Goal: Information Seeking & Learning: Learn about a topic

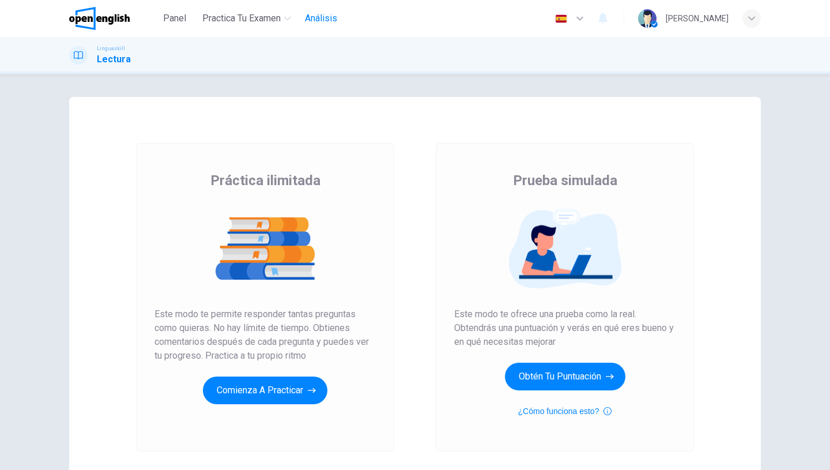
click at [321, 23] on span "Análisis" at bounding box center [321, 19] width 32 height 14
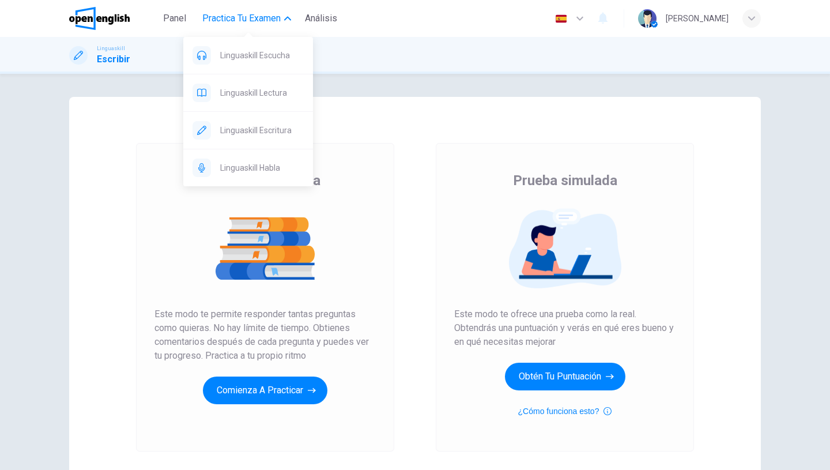
click at [268, 27] on button "Practica tu examen" at bounding box center [247, 18] width 98 height 21
click at [273, 97] on span "Linguaskill Lectura" at bounding box center [262, 93] width 84 height 14
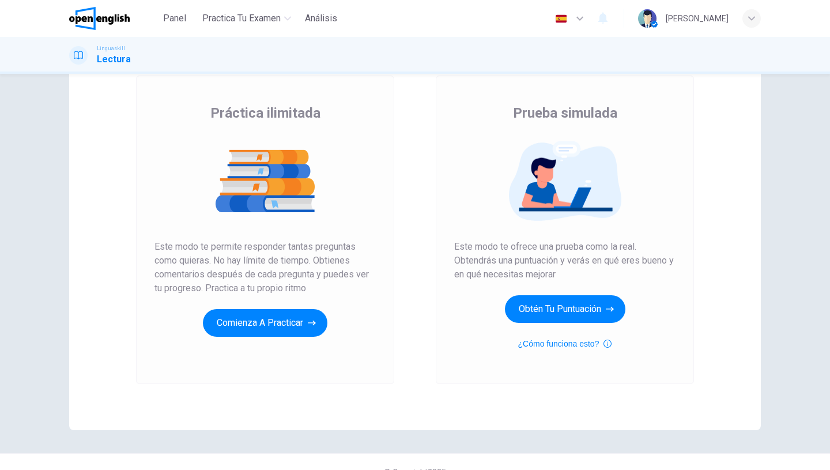
scroll to position [87, 0]
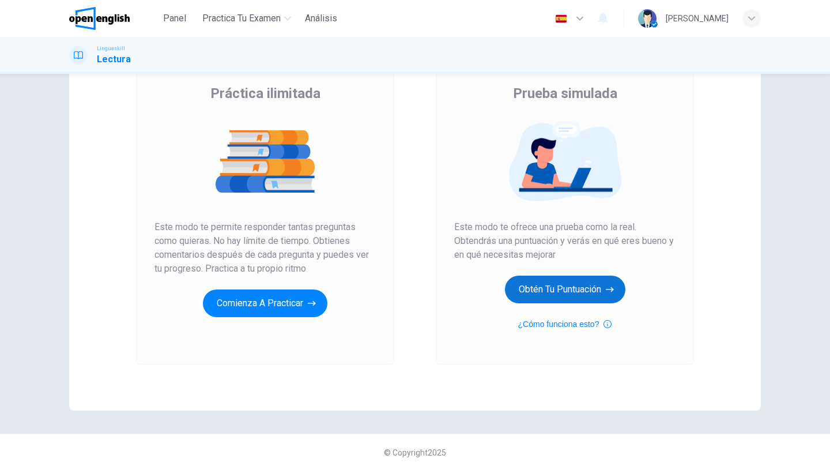
click at [549, 290] on button "Obtén tu puntuación" at bounding box center [565, 289] width 120 height 28
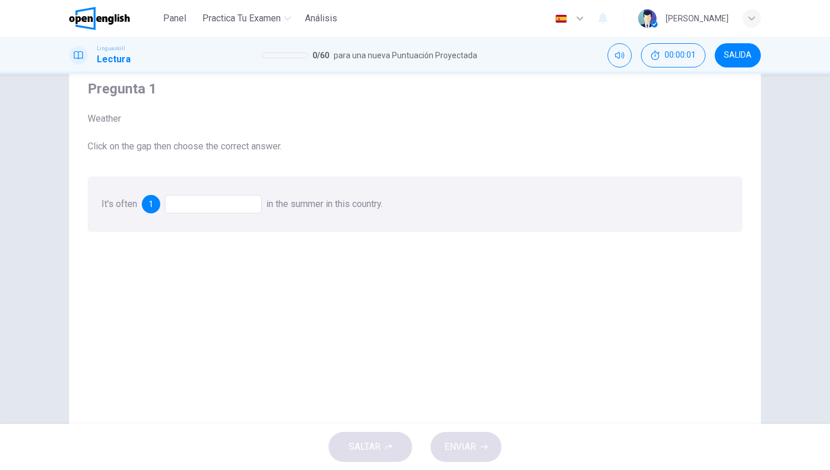
scroll to position [43, 0]
click at [192, 205] on div at bounding box center [213, 201] width 97 height 18
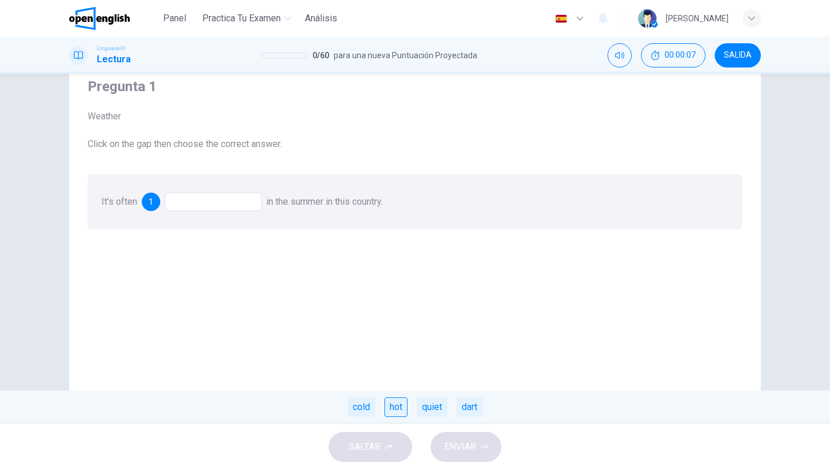
click at [403, 411] on div "hot" at bounding box center [395, 407] width 23 height 20
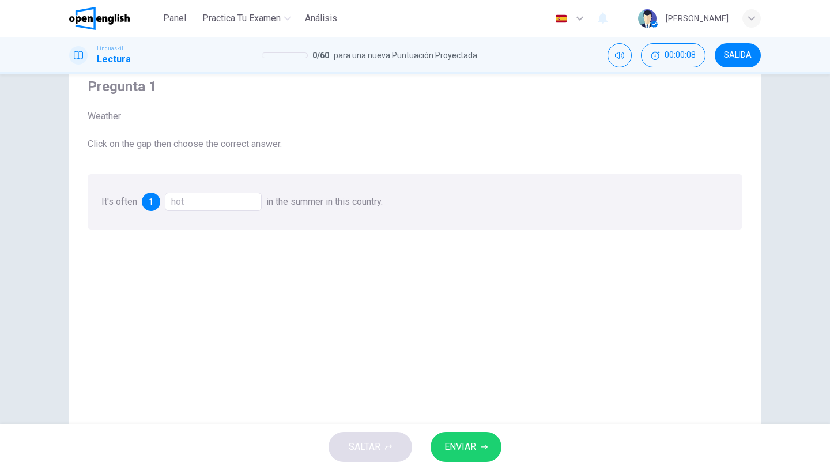
click at [461, 448] on span "ENVIAR" at bounding box center [460, 446] width 32 height 16
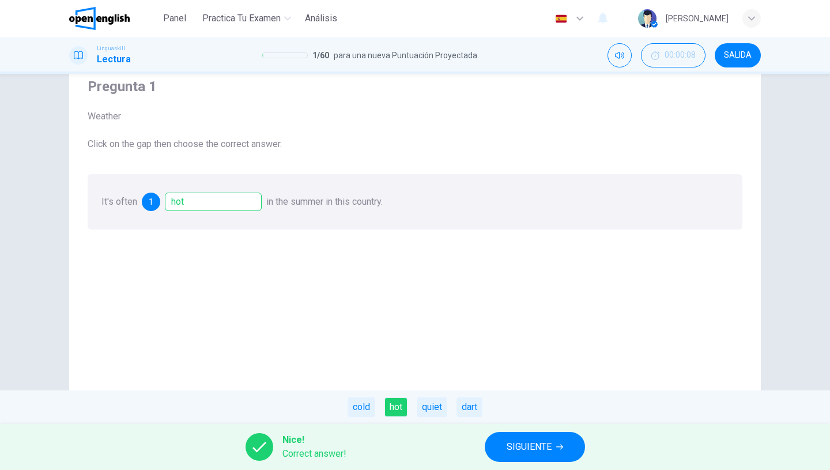
click at [479, 440] on div "Nice! Correct answer! SIGUIENTE" at bounding box center [415, 446] width 830 height 46
click at [514, 447] on span "SIGUIENTE" at bounding box center [528, 446] width 45 height 16
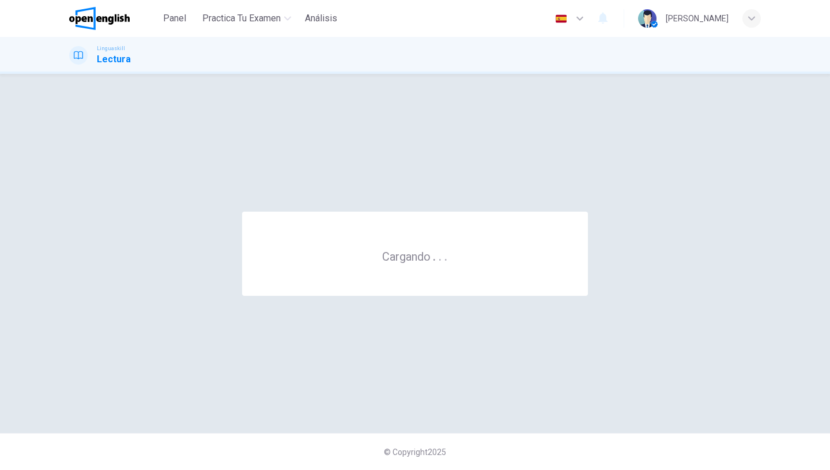
scroll to position [0, 0]
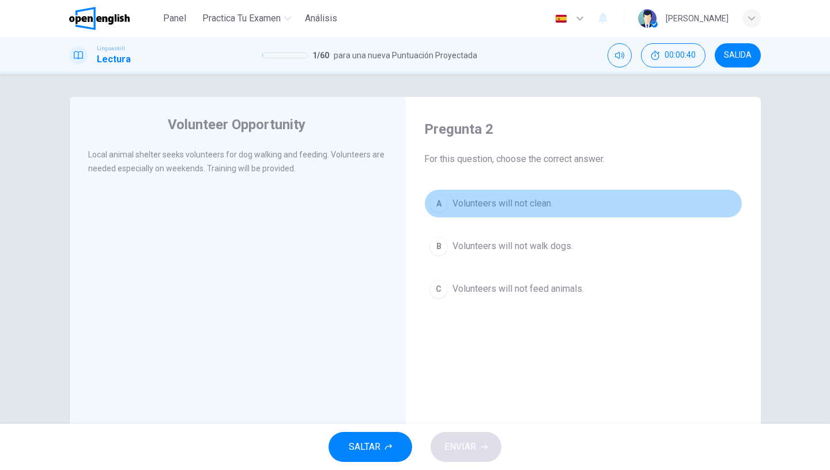
click at [507, 202] on span "Volunteers will not clean." at bounding box center [502, 203] width 100 height 14
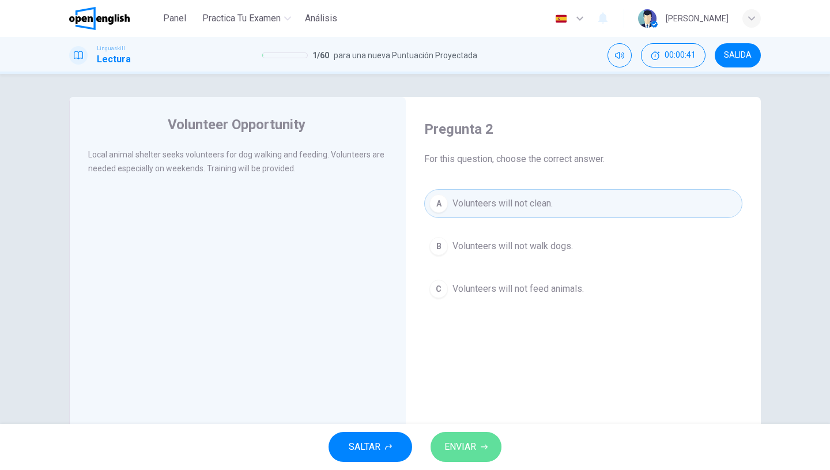
click at [471, 452] on span "ENVIAR" at bounding box center [460, 446] width 32 height 16
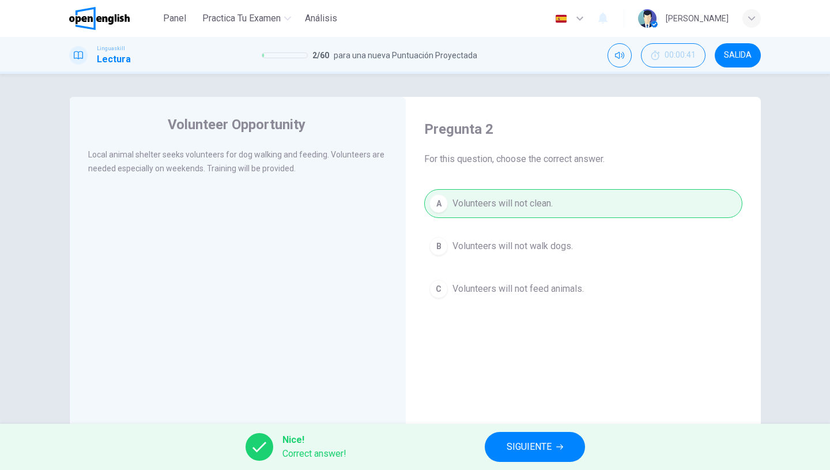
click at [510, 452] on span "SIGUIENTE" at bounding box center [528, 446] width 45 height 16
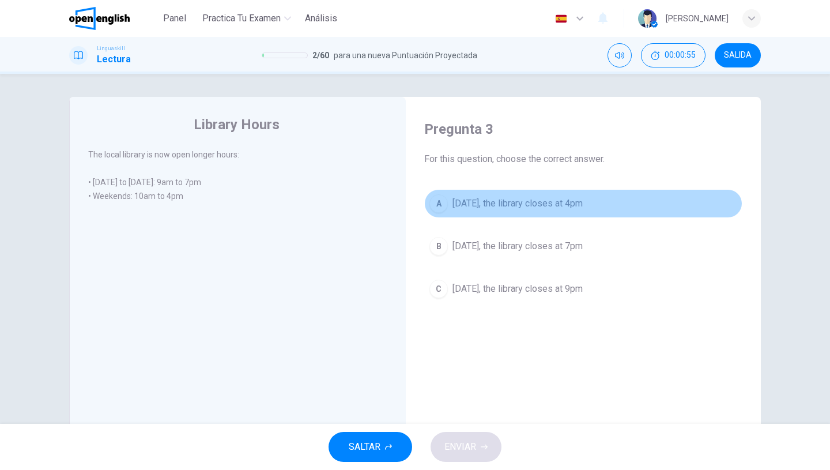
click at [571, 200] on span "On Saturday, the library closes at 4pm" at bounding box center [517, 203] width 130 height 14
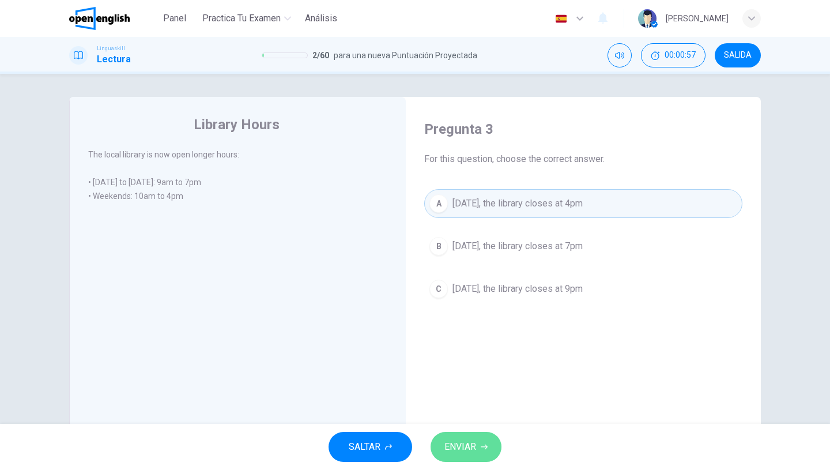
click at [466, 442] on span "ENVIAR" at bounding box center [460, 446] width 32 height 16
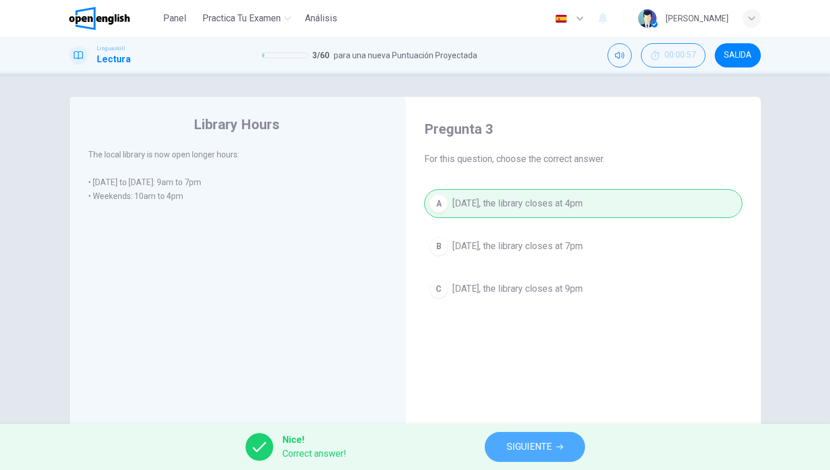
click at [534, 443] on span "SIGUIENTE" at bounding box center [528, 446] width 45 height 16
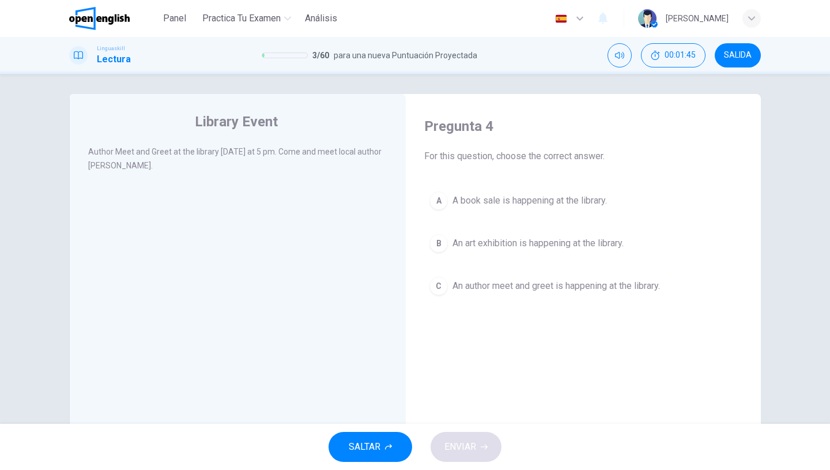
scroll to position [2, 0]
click at [574, 287] on span "An author meet and greet is happening at the library." at bounding box center [555, 286] width 207 height 14
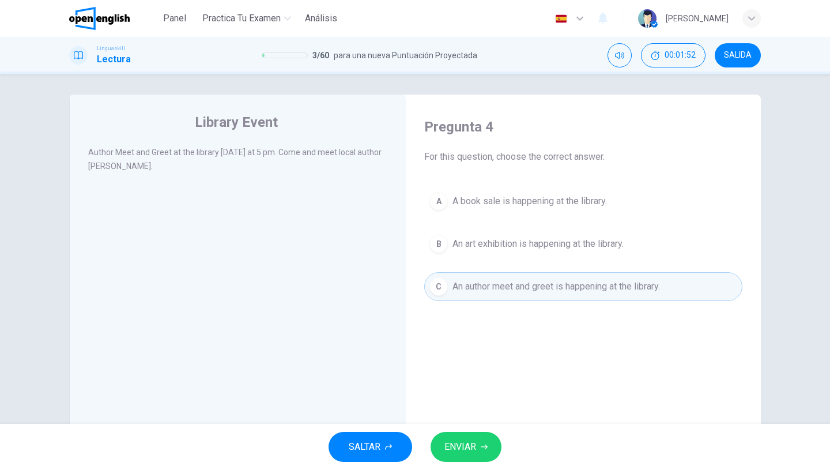
click at [455, 452] on span "ENVIAR" at bounding box center [460, 446] width 32 height 16
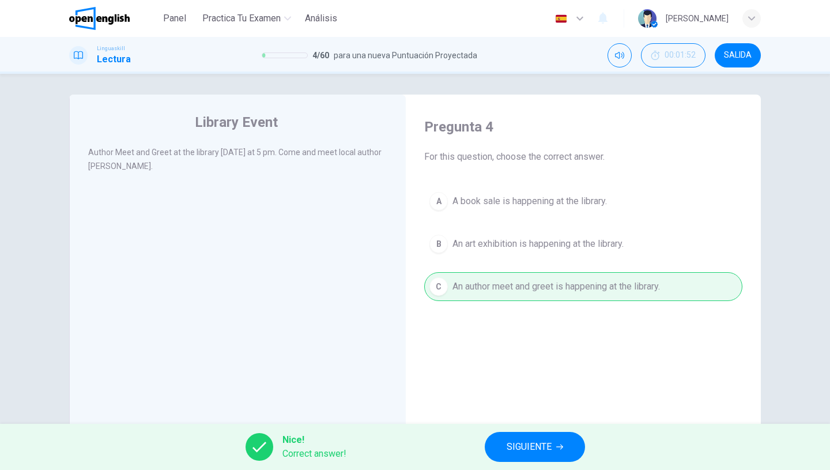
click at [493, 447] on button "SIGUIENTE" at bounding box center [535, 447] width 100 height 30
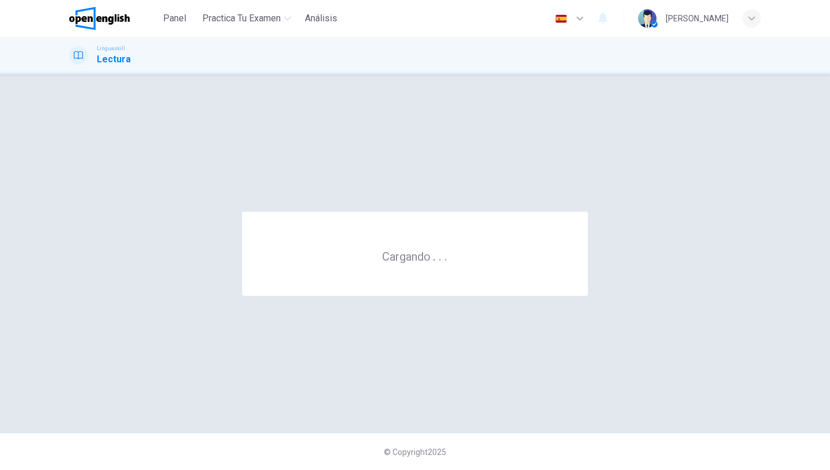
scroll to position [0, 0]
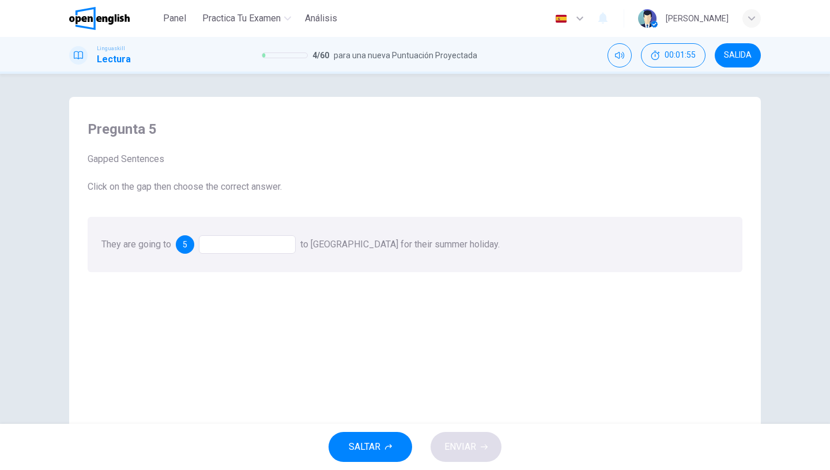
click at [266, 243] on div at bounding box center [247, 244] width 97 height 18
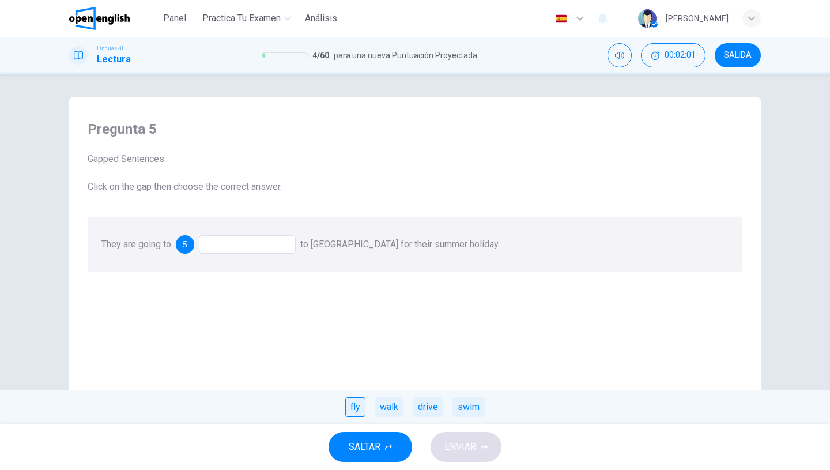
click at [362, 406] on div "fly" at bounding box center [355, 407] width 20 height 20
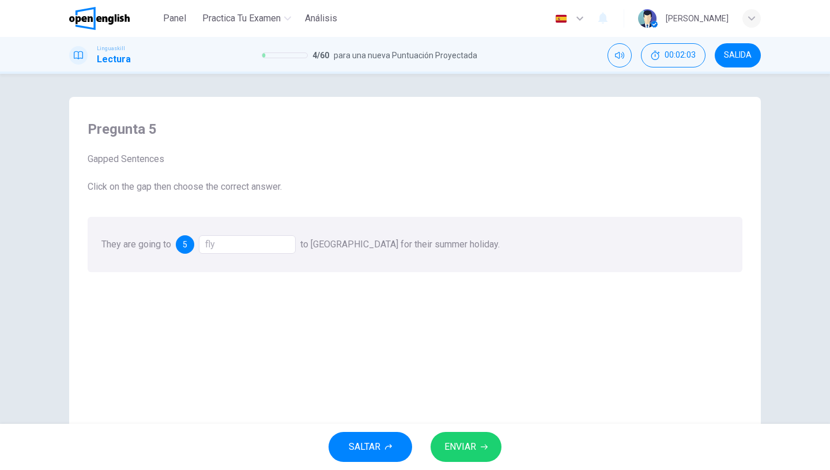
click at [456, 442] on span "ENVIAR" at bounding box center [460, 446] width 32 height 16
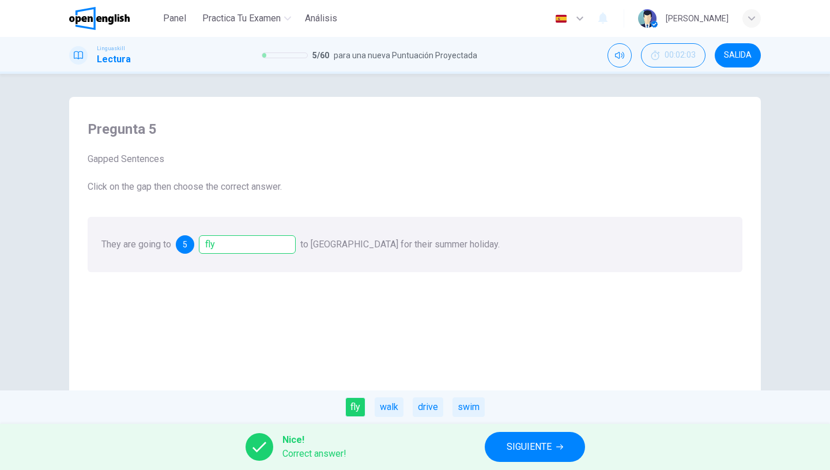
click at [517, 454] on span "SIGUIENTE" at bounding box center [528, 446] width 45 height 16
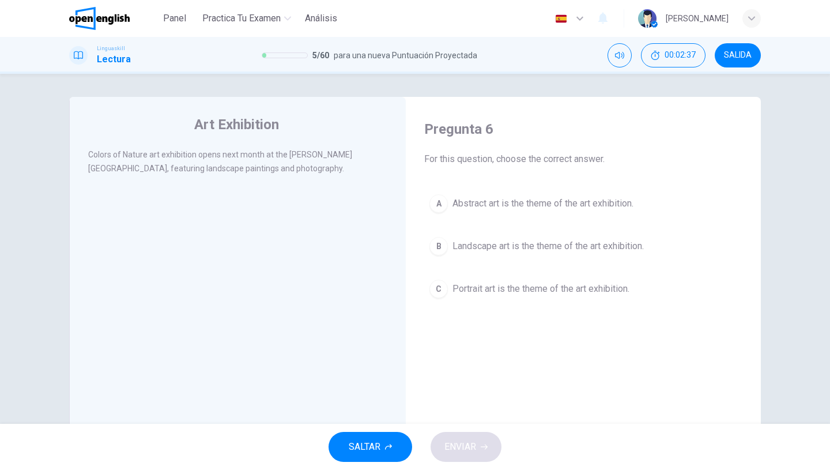
click at [492, 243] on span "Landscape art is the theme of the art exhibition." at bounding box center [547, 246] width 191 height 14
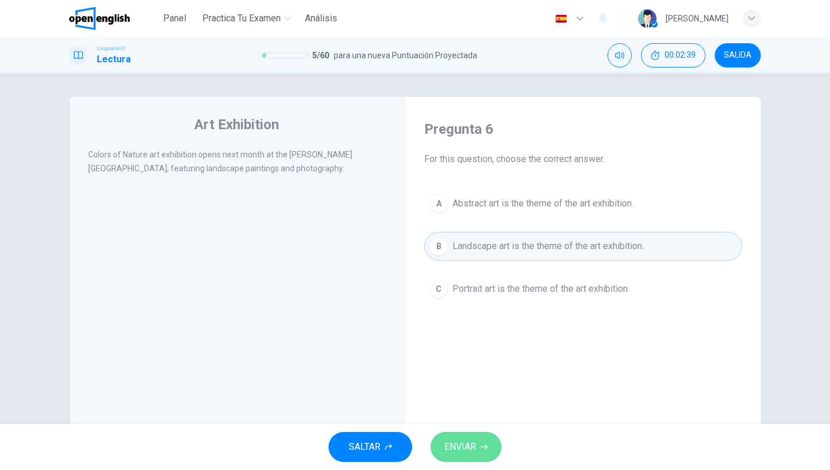
click at [463, 447] on span "ENVIAR" at bounding box center [460, 446] width 32 height 16
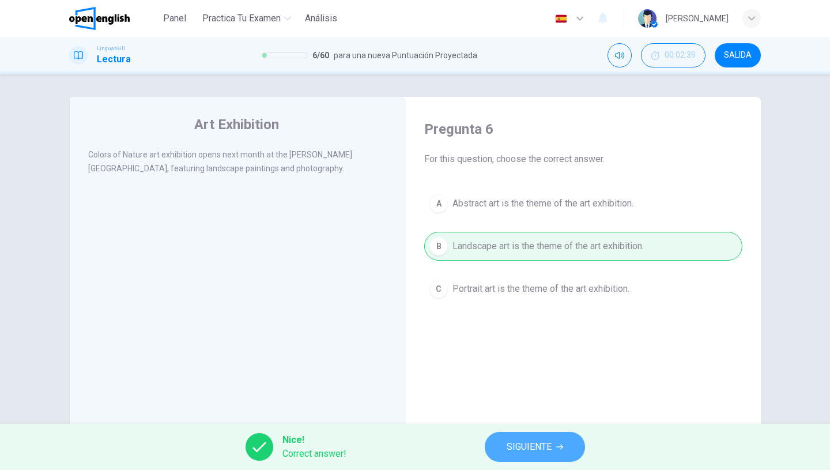
click at [505, 456] on button "SIGUIENTE" at bounding box center [535, 447] width 100 height 30
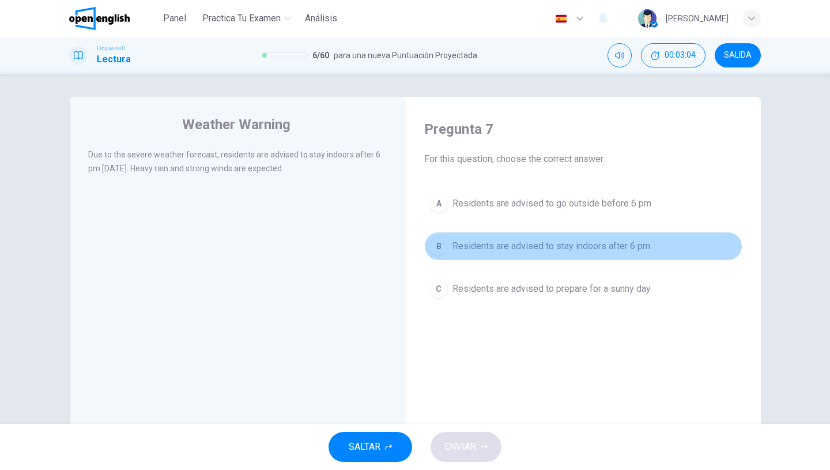
click at [494, 252] on span "Residents are advised to stay indoors after 6 pm" at bounding box center [551, 246] width 198 height 14
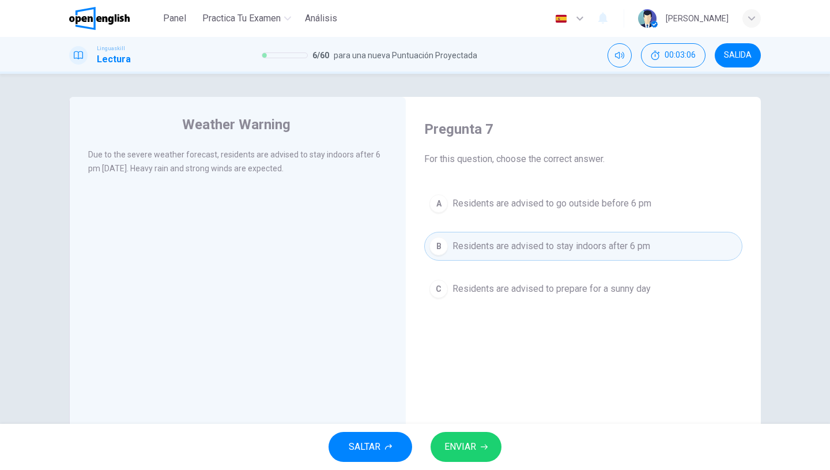
click at [455, 441] on span "ENVIAR" at bounding box center [460, 446] width 32 height 16
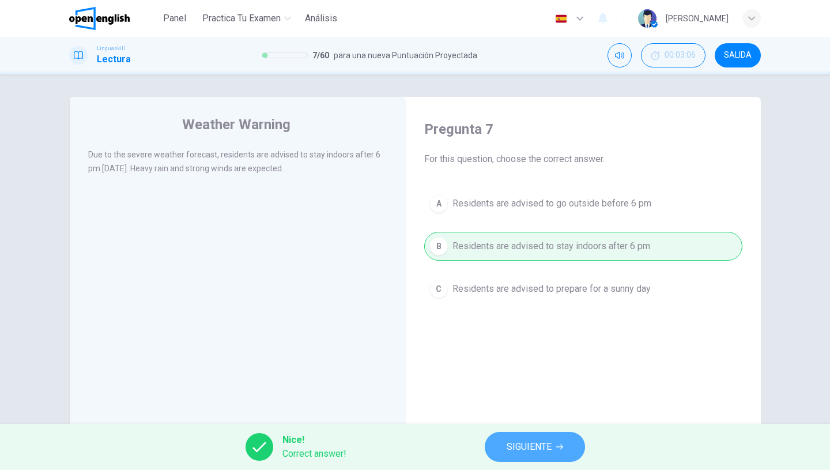
click at [507, 459] on button "SIGUIENTE" at bounding box center [535, 447] width 100 height 30
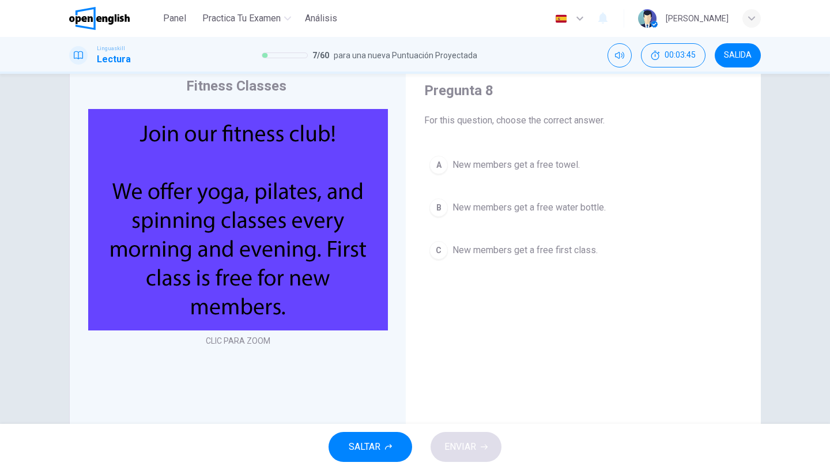
scroll to position [40, 0]
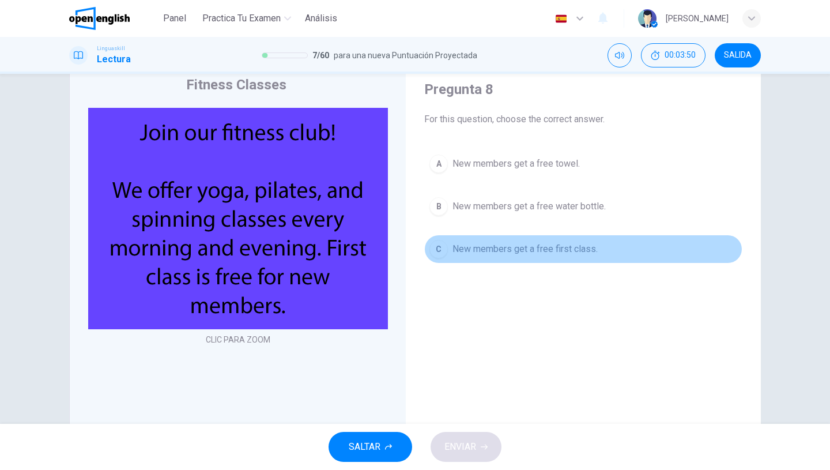
click at [485, 249] on span "New members get a free first class." at bounding box center [524, 249] width 145 height 14
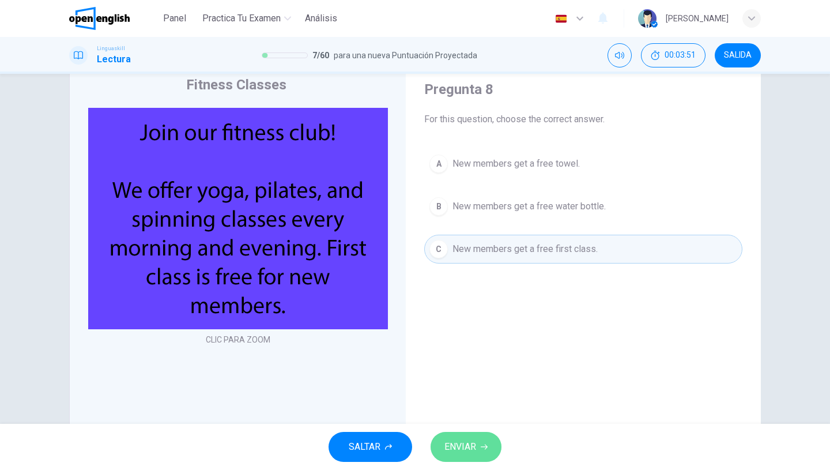
click at [461, 456] on button "ENVIAR" at bounding box center [465, 447] width 71 height 30
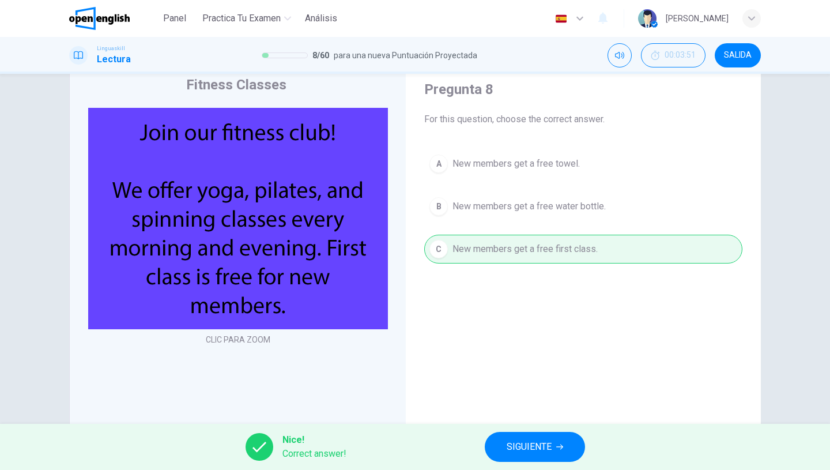
click at [515, 448] on span "SIGUIENTE" at bounding box center [528, 446] width 45 height 16
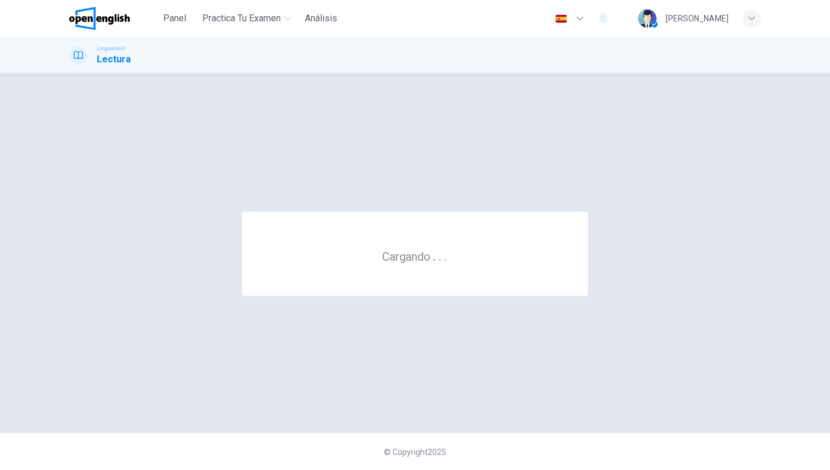
scroll to position [0, 0]
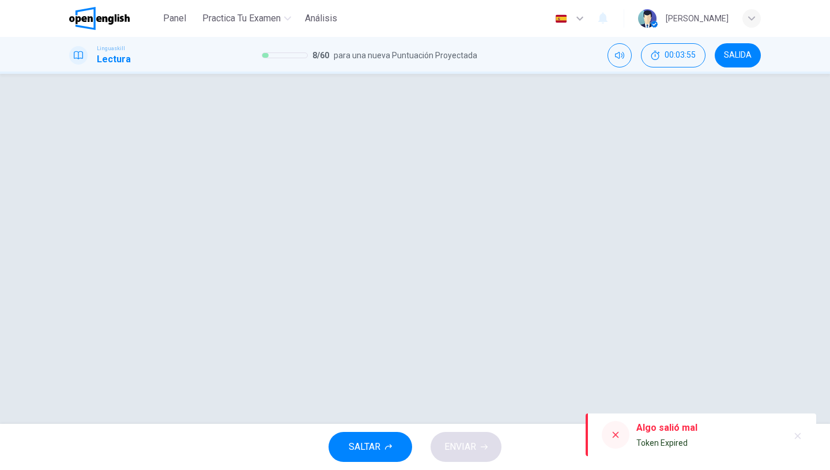
click at [612, 434] on icon at bounding box center [615, 434] width 9 height 9
click at [440, 360] on div at bounding box center [415, 249] width 728 height 304
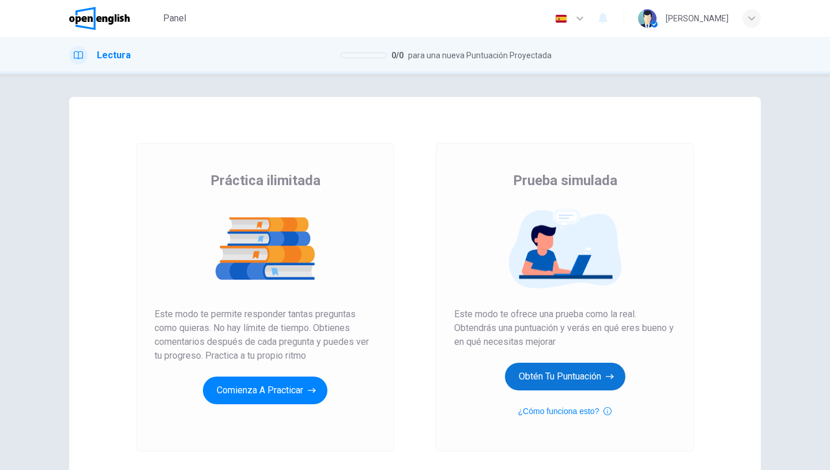
click at [555, 375] on button "Obtén tu puntuación" at bounding box center [565, 376] width 120 height 28
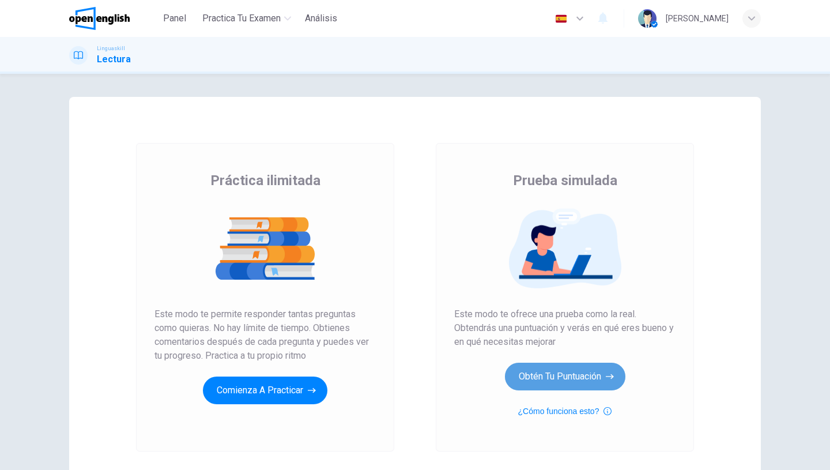
click at [540, 379] on button "Obtén tu puntuación" at bounding box center [565, 376] width 120 height 28
